Goal: Task Accomplishment & Management: Use online tool/utility

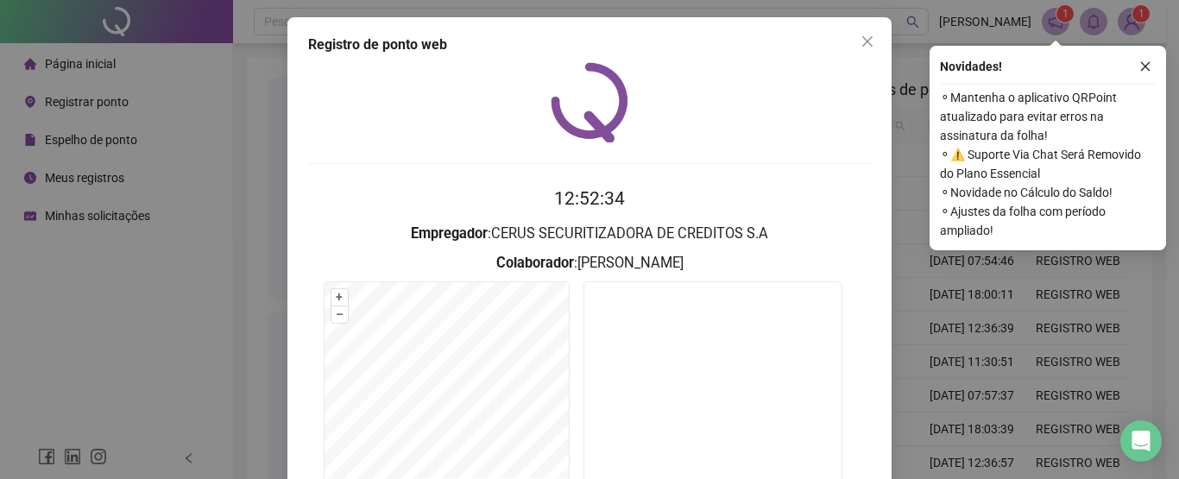
scroll to position [157, 0]
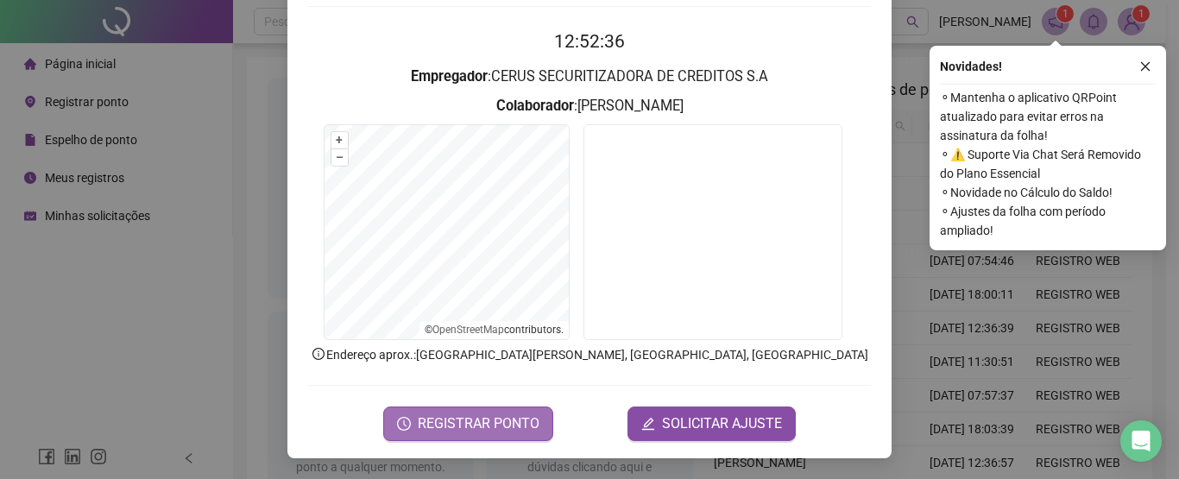
click at [478, 420] on span "REGISTRAR PONTO" at bounding box center [479, 423] width 122 height 21
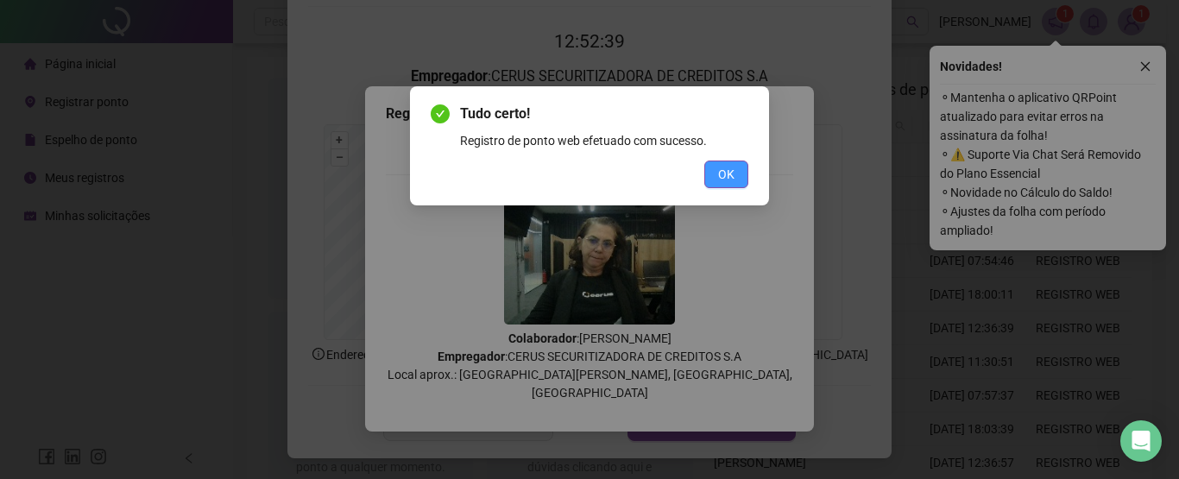
click at [725, 175] on span "OK" at bounding box center [726, 174] width 16 height 19
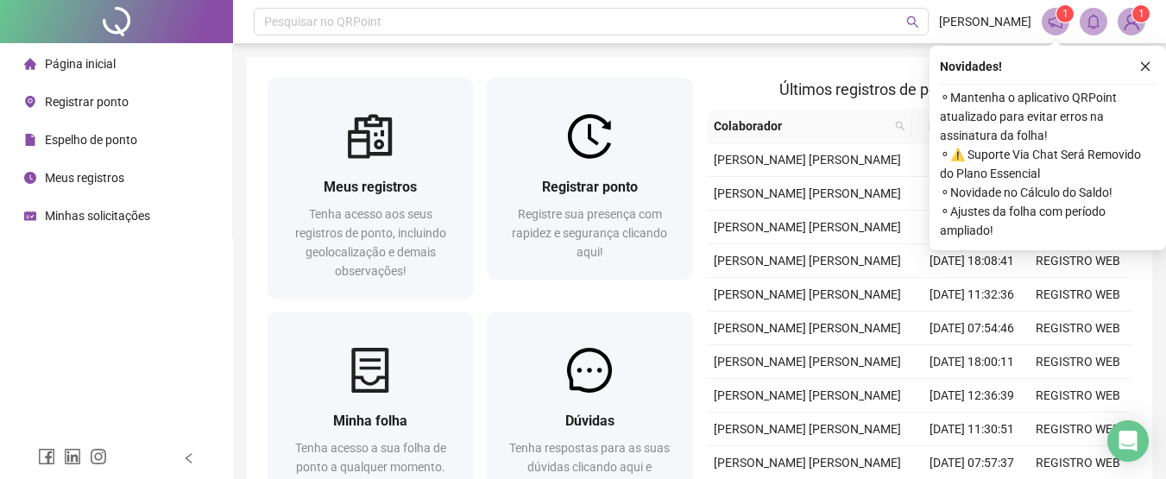
click at [95, 182] on span "Meus registros" at bounding box center [84, 178] width 79 height 14
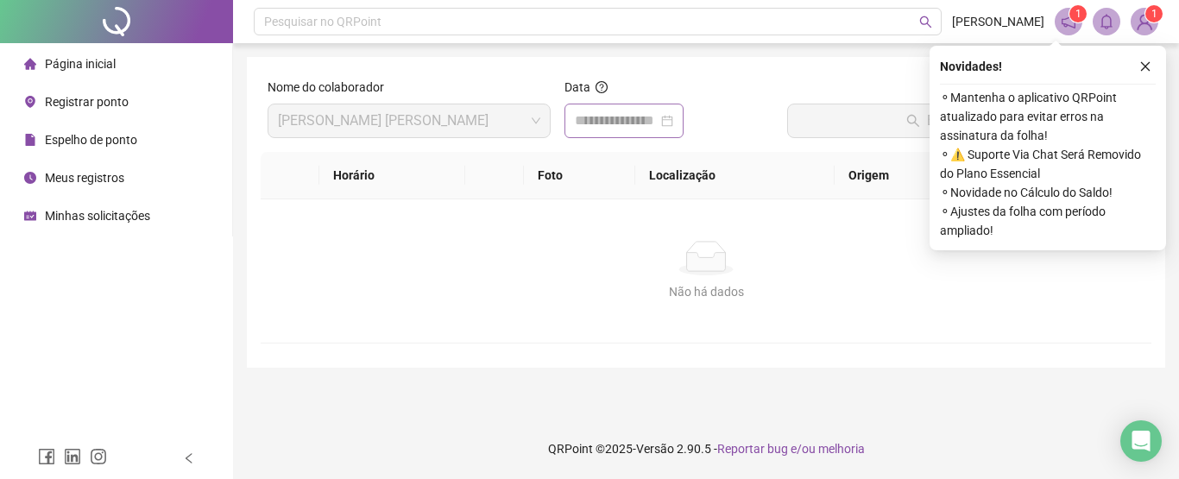
click at [683, 124] on div at bounding box center [623, 121] width 119 height 35
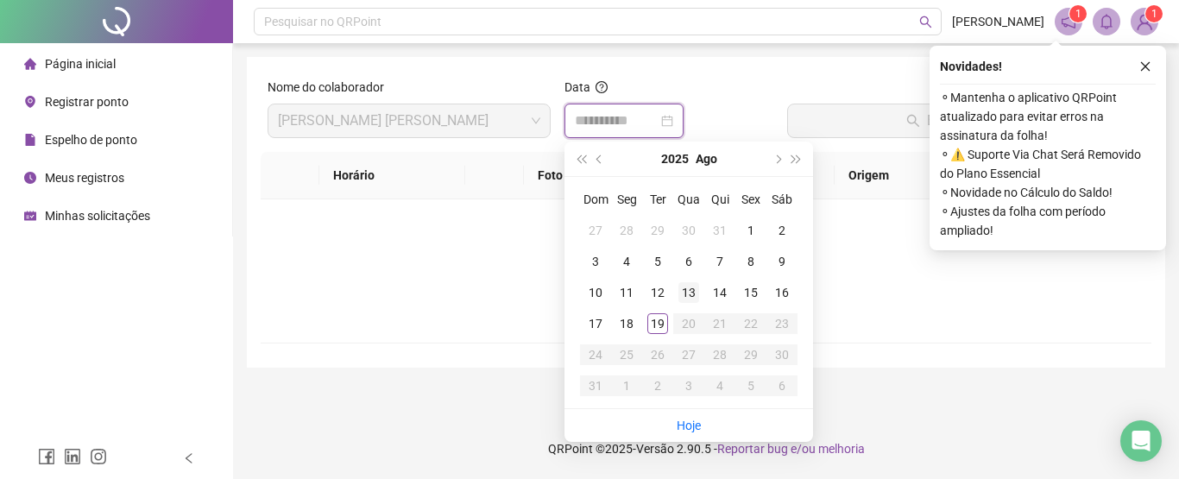
type input "**********"
click at [626, 326] on div "18" at bounding box center [626, 323] width 21 height 21
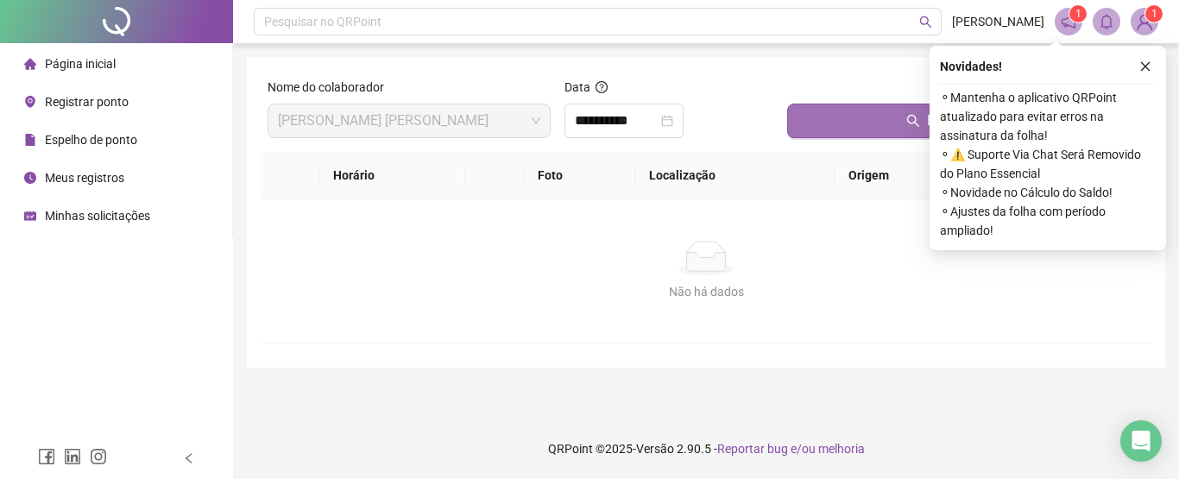
click at [915, 121] on icon "search" at bounding box center [913, 121] width 14 height 14
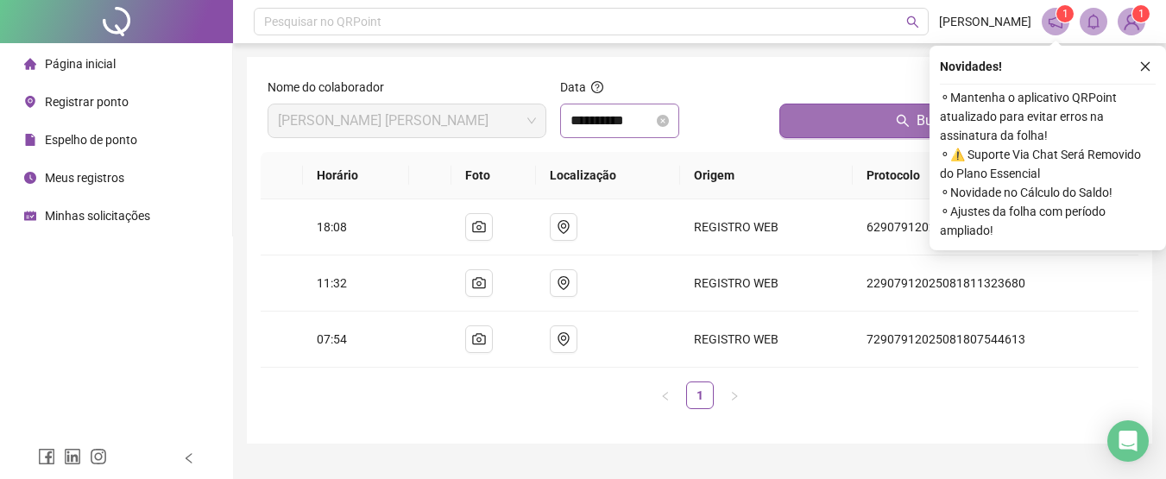
click at [669, 119] on icon "close-circle" at bounding box center [663, 121] width 12 height 12
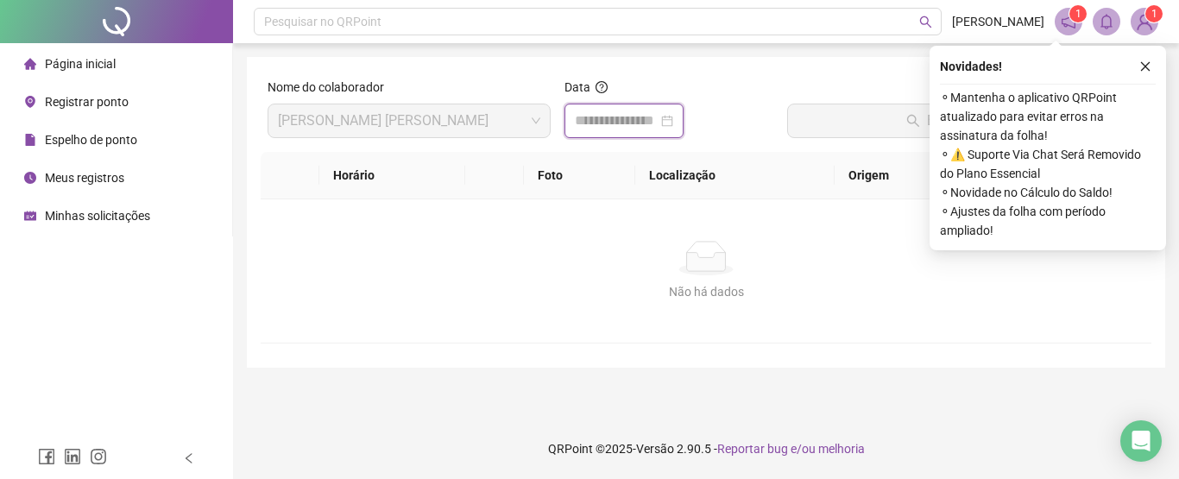
click at [628, 121] on input at bounding box center [616, 120] width 83 height 21
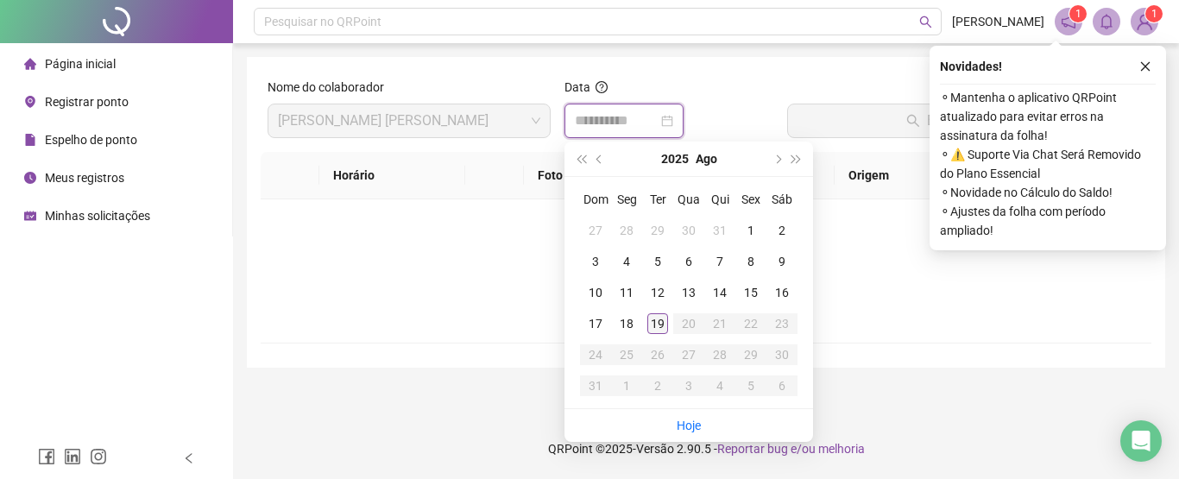
type input "**********"
click at [655, 326] on div "19" at bounding box center [657, 323] width 21 height 21
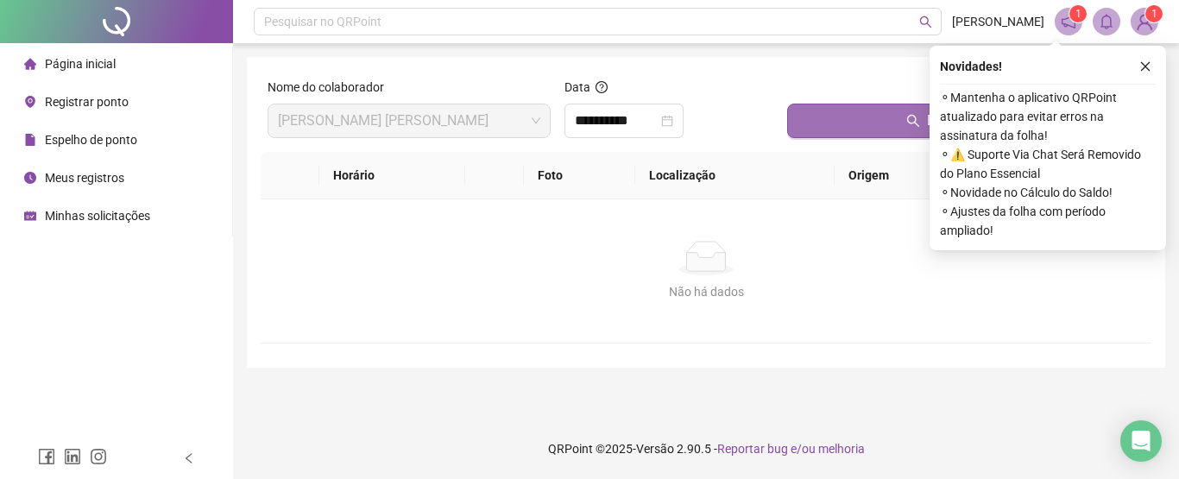
click at [876, 117] on button "Buscar registros" at bounding box center [965, 121] width 357 height 35
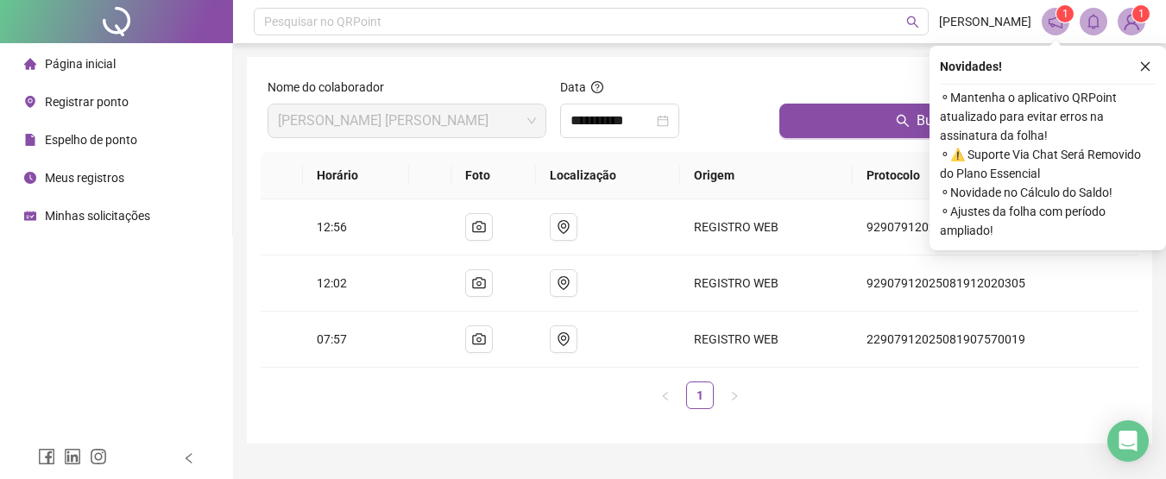
click at [92, 218] on span "Minhas solicitações" at bounding box center [97, 216] width 105 height 14
